Goal: Task Accomplishment & Management: Use online tool/utility

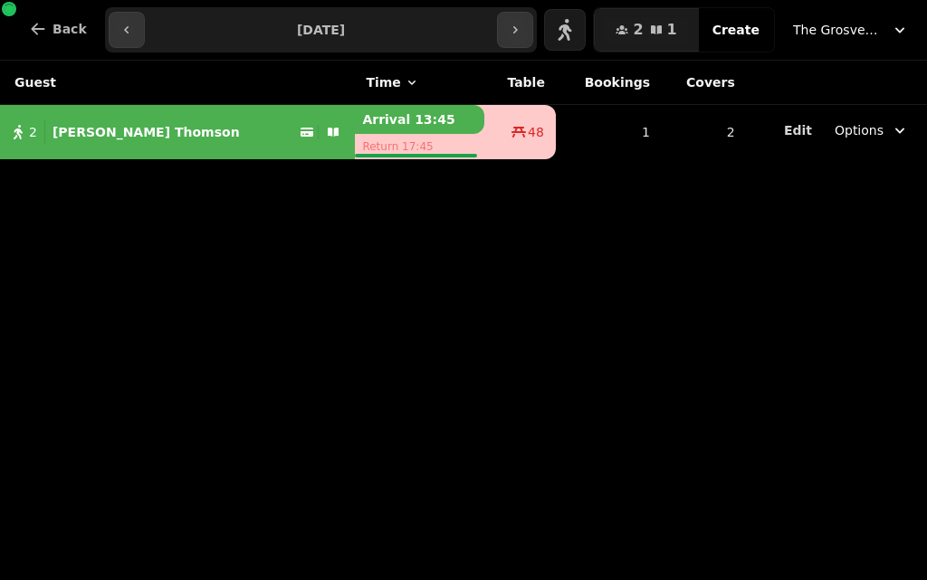
click at [126, 121] on div "[PERSON_NAME]" at bounding box center [142, 131] width 195 height 25
select select "**********"
select select "*"
select select "*****"
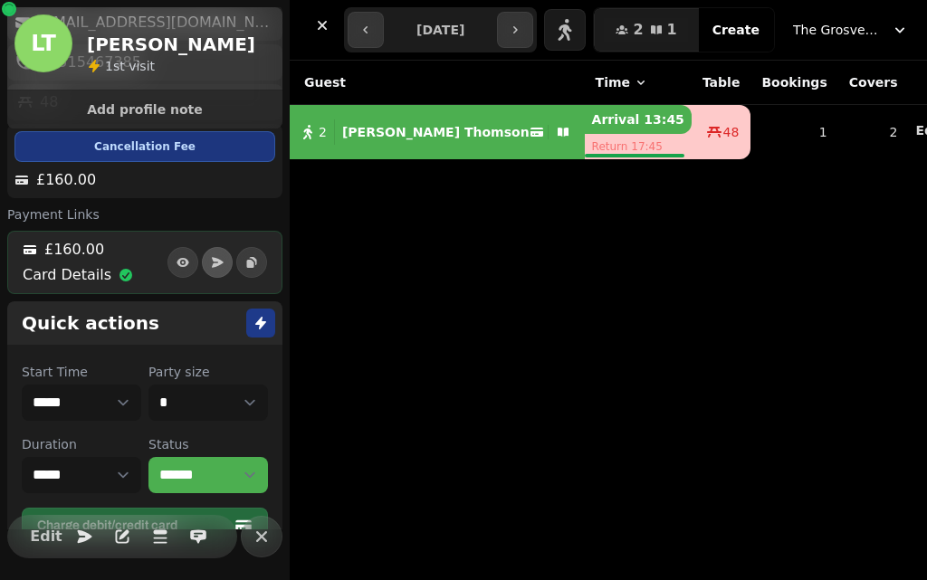
scroll to position [214, 0]
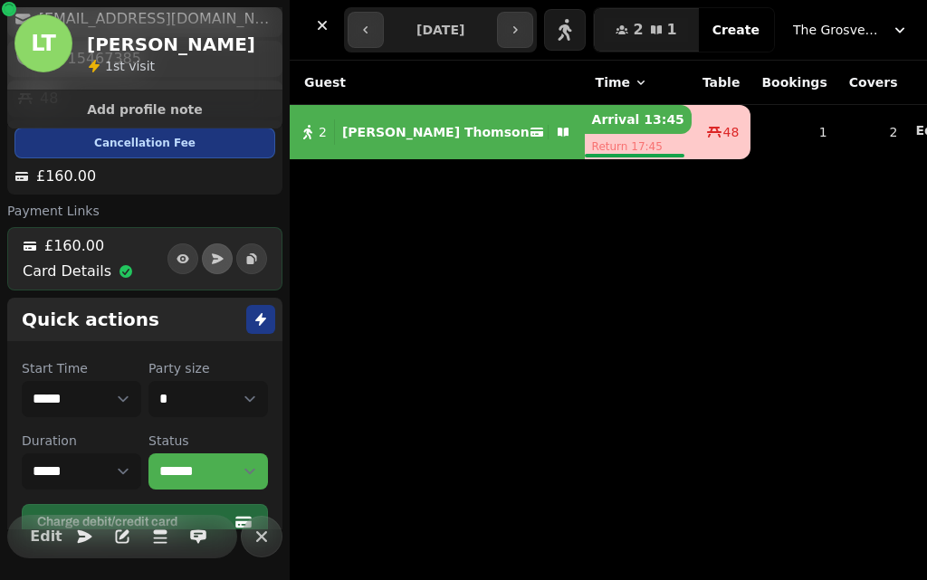
click at [81, 261] on p "Card Details" at bounding box center [67, 272] width 89 height 22
click at [113, 247] on div "£160.00" at bounding box center [78, 246] width 110 height 22
click at [244, 264] on icon "button" at bounding box center [251, 259] width 14 height 14
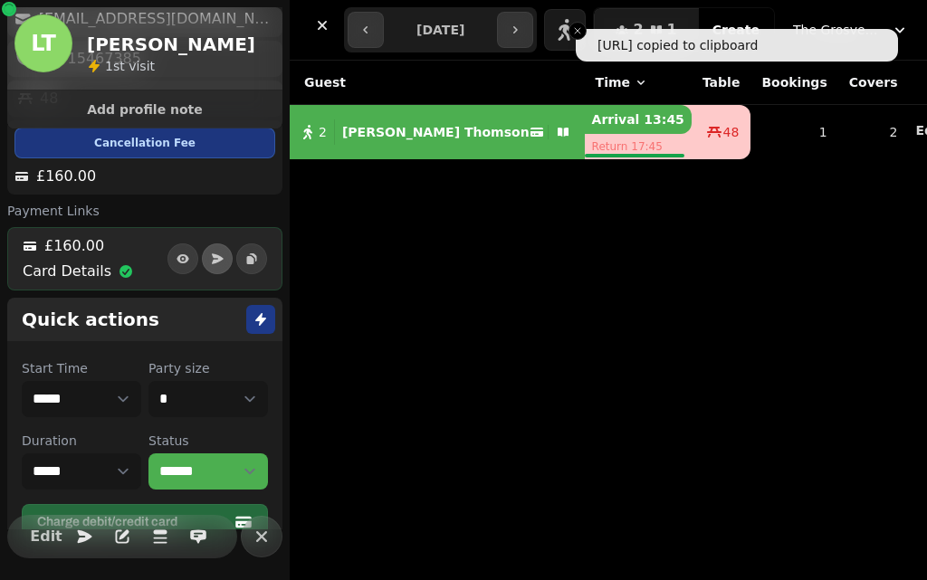
click at [102, 239] on div "£160.00" at bounding box center [78, 246] width 110 height 22
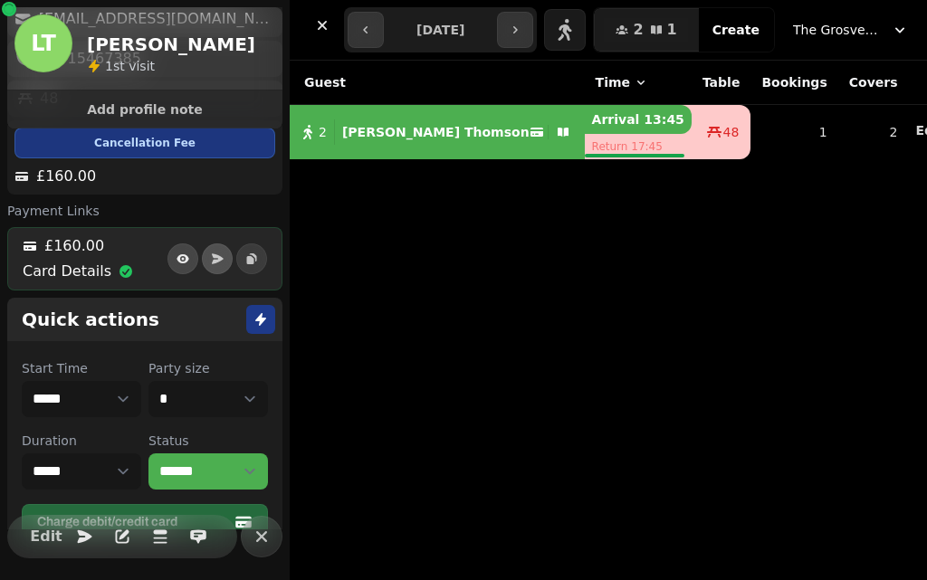
click at [167, 246] on button "button" at bounding box center [182, 258] width 31 height 31
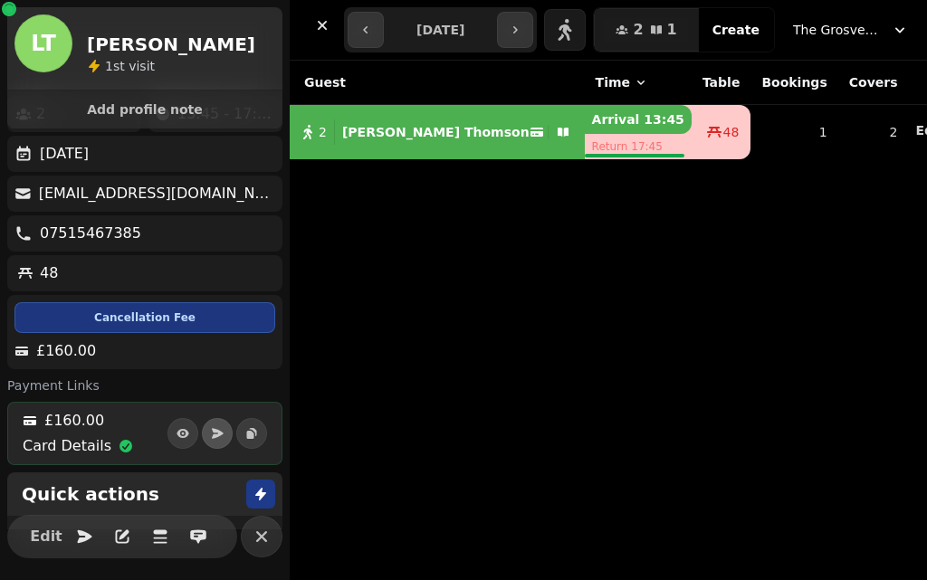
scroll to position [53, 0]
